Goal: Book appointment/travel/reservation

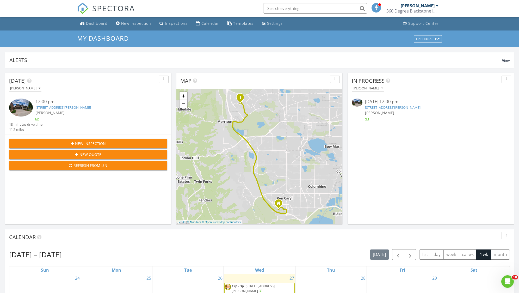
click at [74, 104] on div "12:00 pm" at bounding box center [94, 102] width 119 height 7
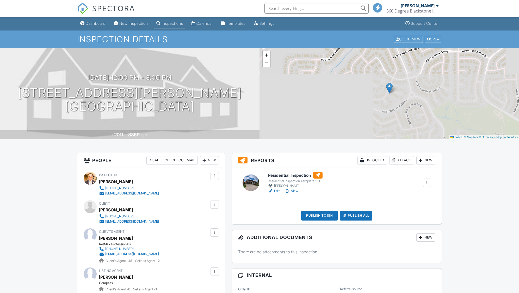
click at [278, 189] on link "Edit" at bounding box center [274, 190] width 12 height 5
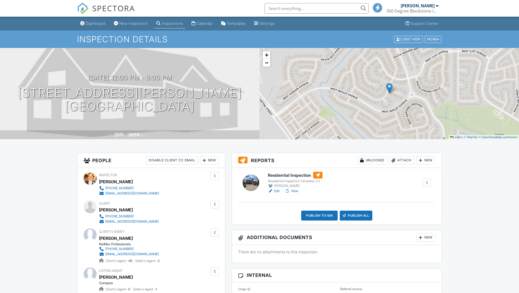
click at [278, 189] on link "Edit" at bounding box center [274, 190] width 12 height 5
